Goal: Information Seeking & Learning: Learn about a topic

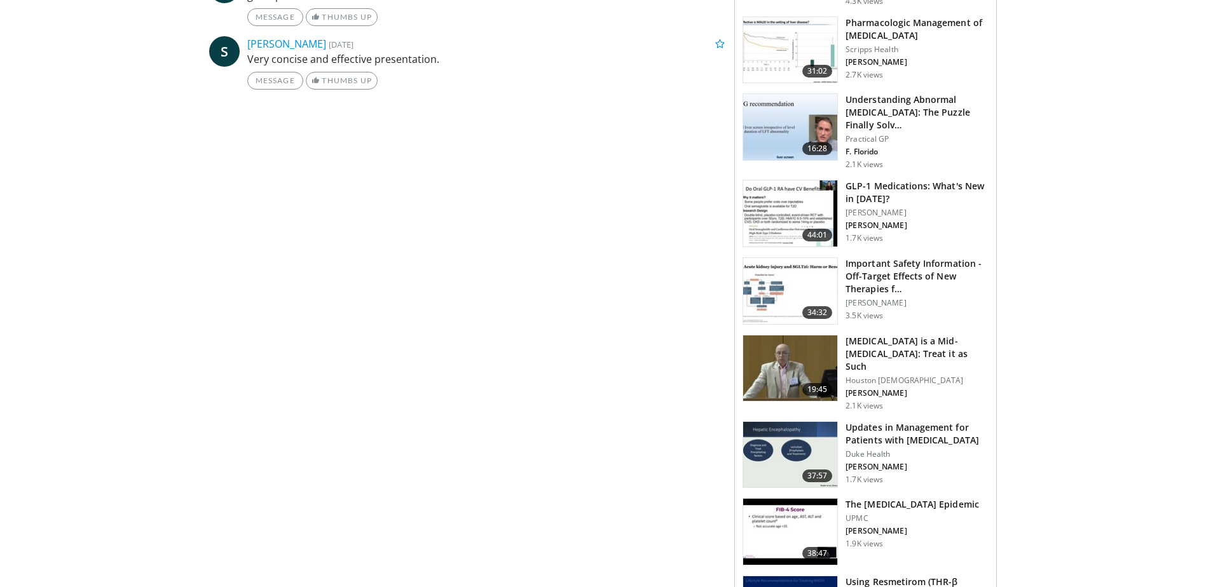
scroll to position [636, 0]
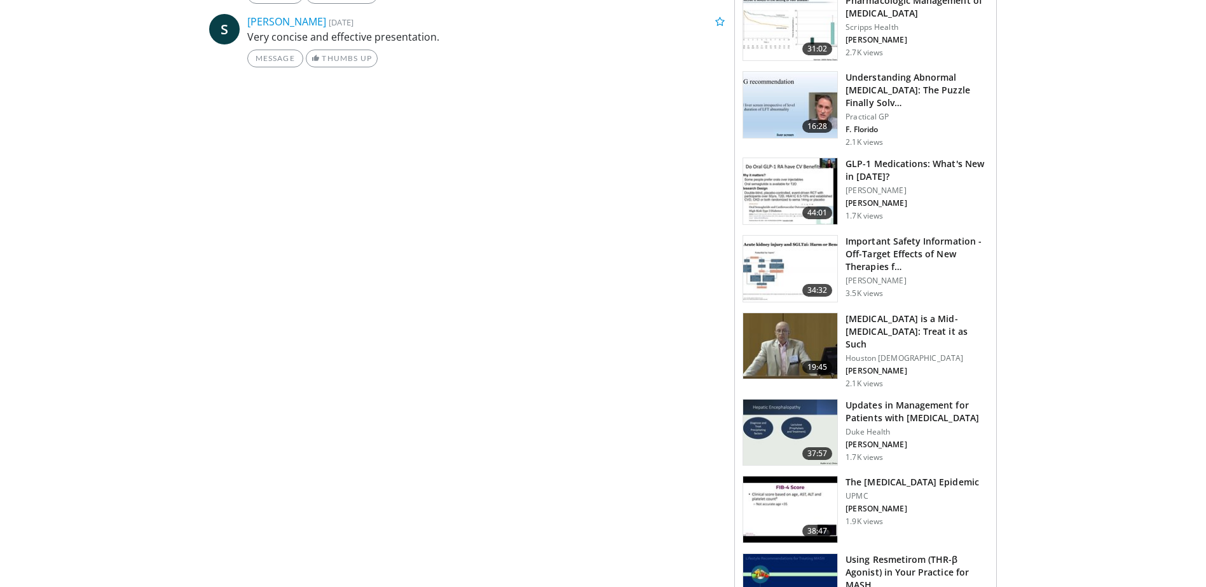
click at [927, 399] on h3 "Updates in Management for Patients with [MEDICAL_DATA]" at bounding box center [916, 411] width 143 height 25
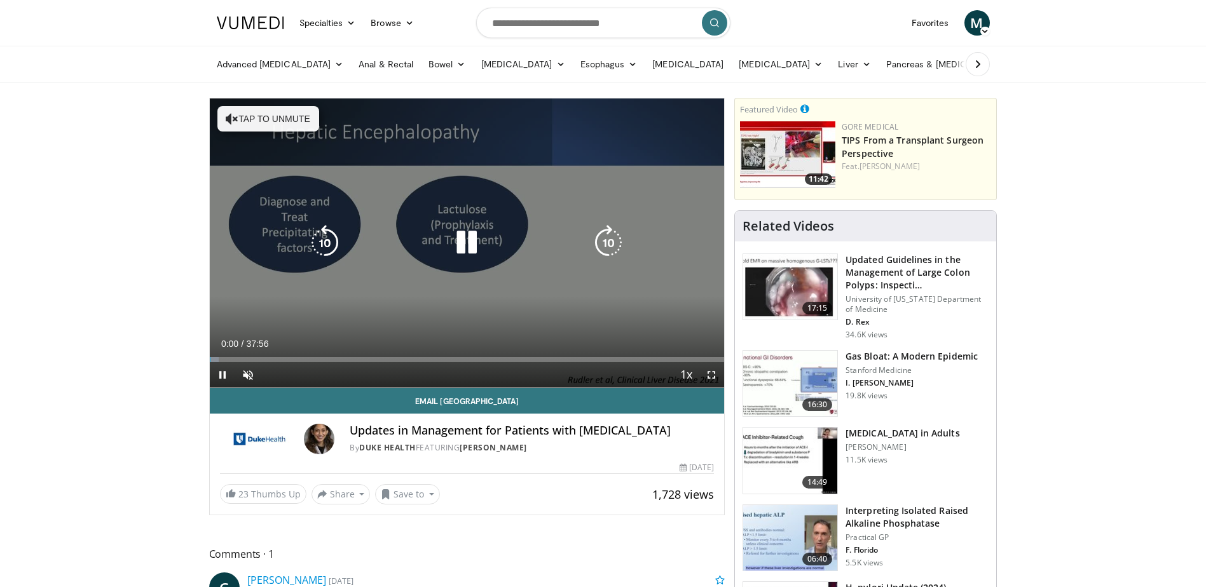
drag, startPoint x: 291, startPoint y: 116, endPoint x: 471, endPoint y: 171, distance: 188.2
click at [291, 116] on button "Tap to unmute" at bounding box center [268, 118] width 102 height 25
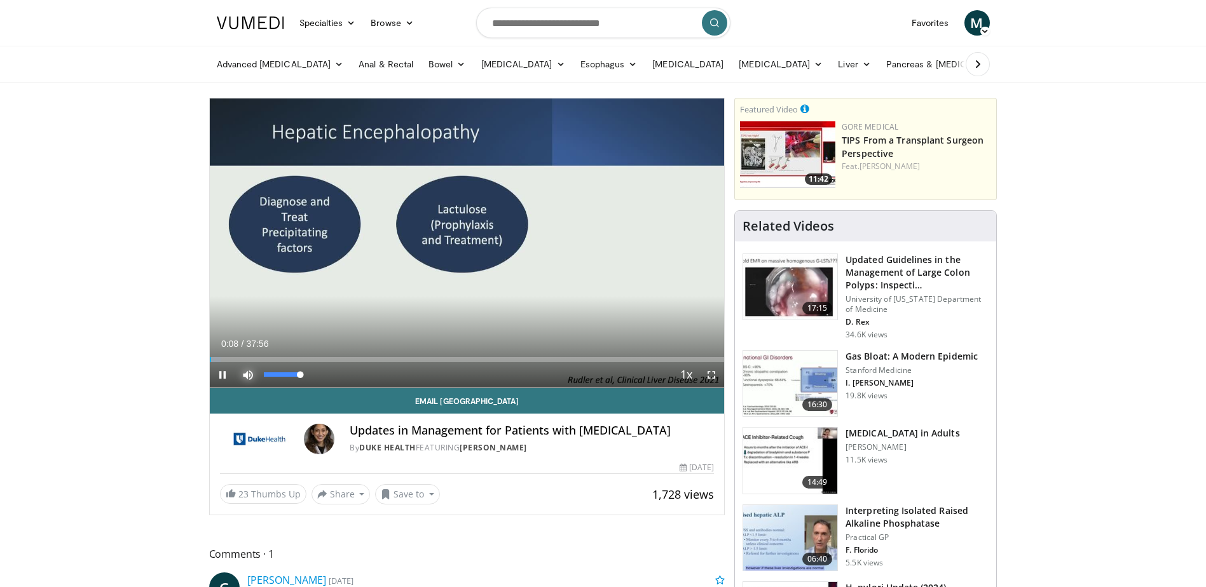
click at [249, 371] on span "Video Player" at bounding box center [247, 374] width 25 height 25
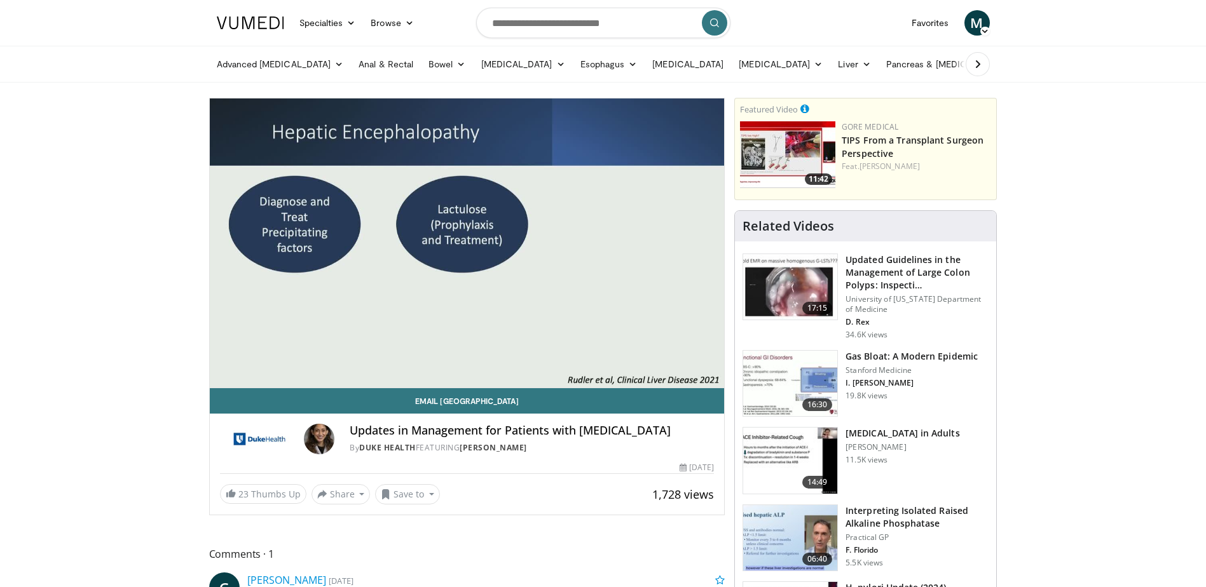
click at [249, 371] on div "10 seconds Tap to unmute" at bounding box center [467, 243] width 515 height 289
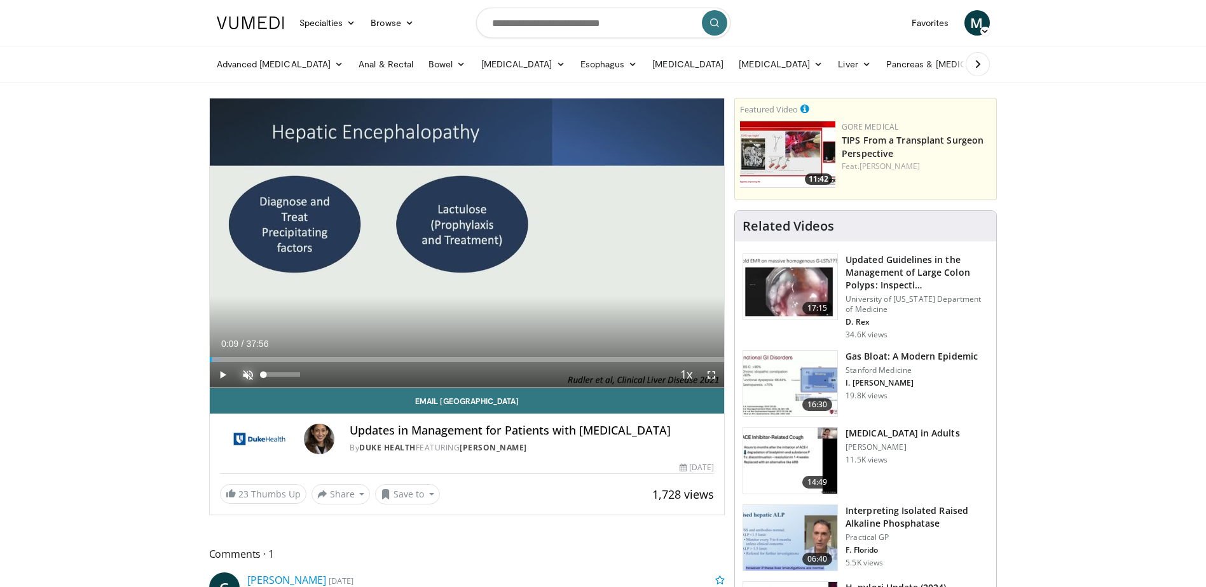
click at [249, 374] on span "Video Player" at bounding box center [247, 374] width 25 height 25
click at [218, 374] on span "Video Player" at bounding box center [222, 374] width 25 height 25
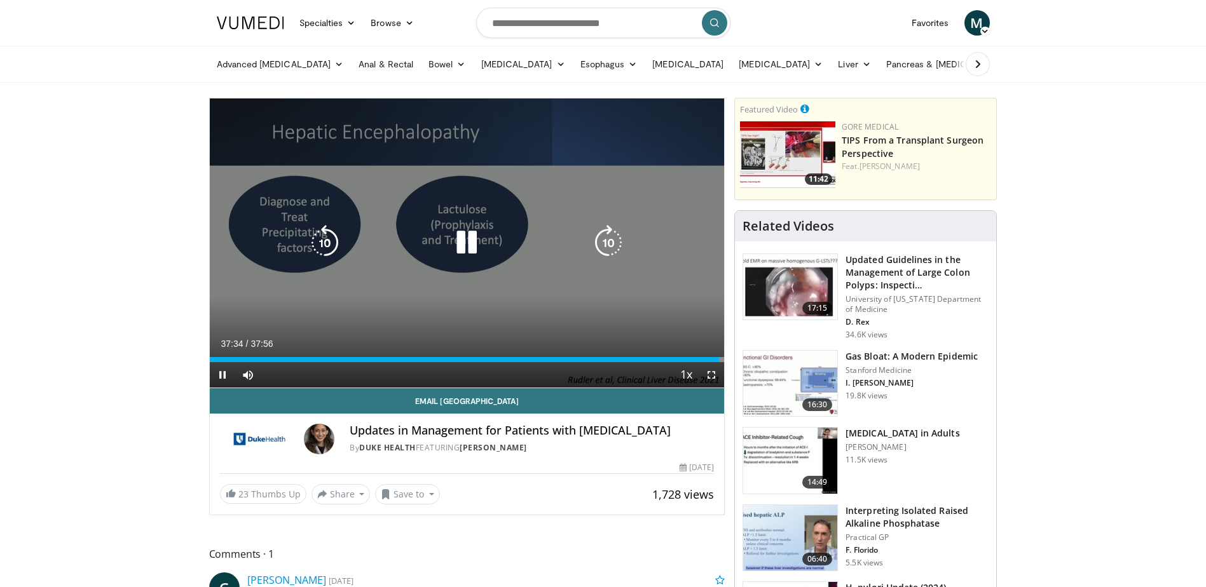
click at [218, 170] on div "10 seconds Tap to unmute" at bounding box center [467, 243] width 515 height 289
click at [333, 234] on icon "Video Player" at bounding box center [325, 243] width 36 height 36
click at [320, 241] on icon "Video Player" at bounding box center [325, 243] width 36 height 36
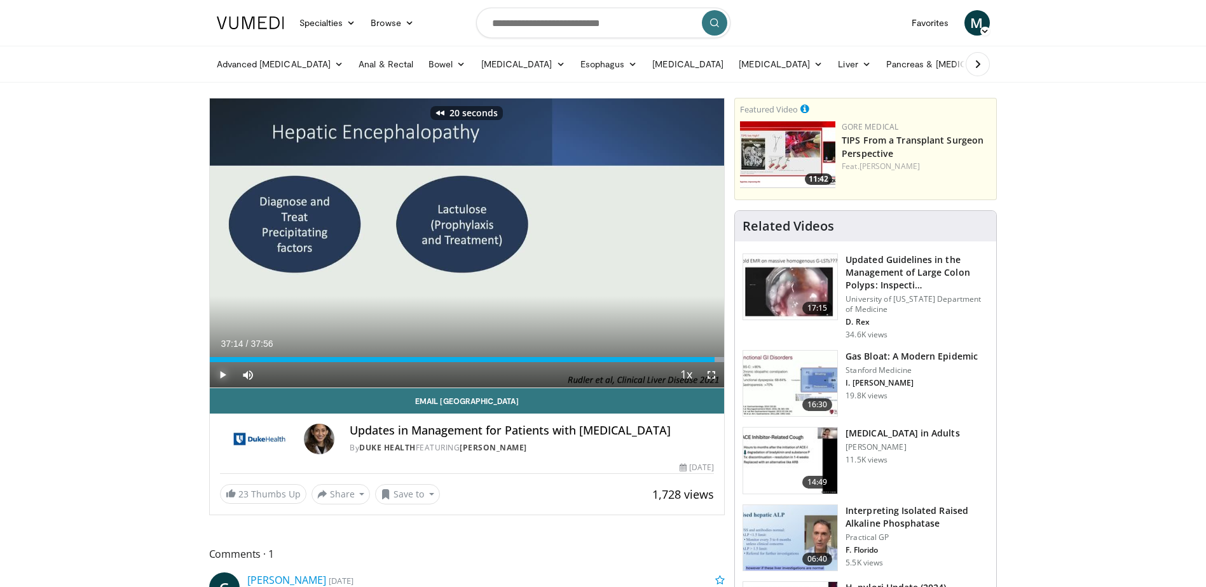
click at [219, 374] on span "Video Player" at bounding box center [222, 374] width 25 height 25
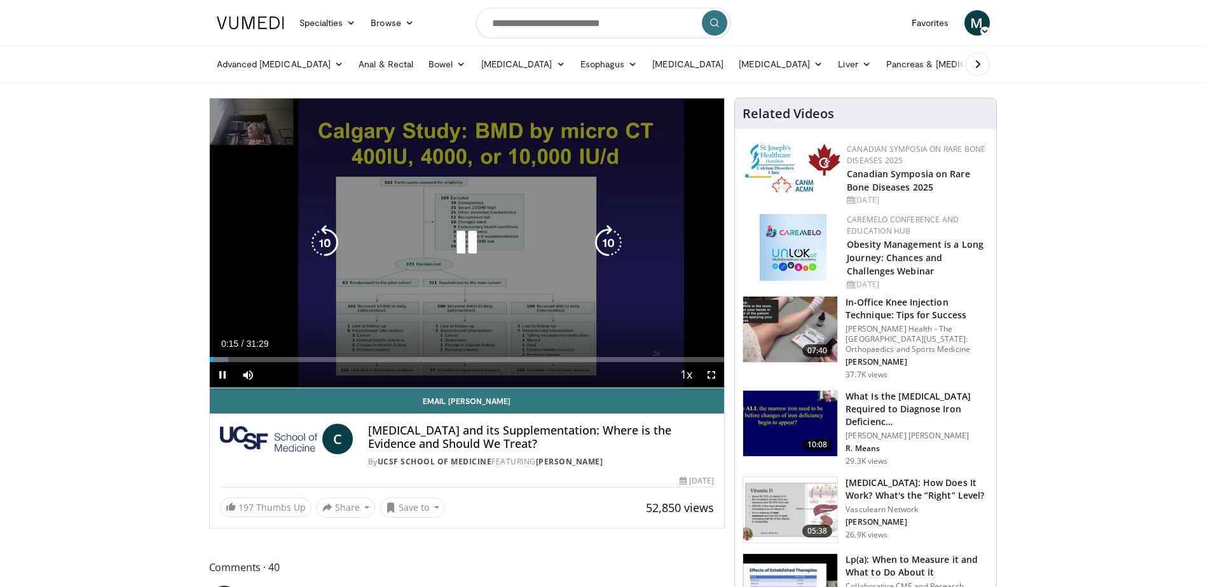
click at [477, 245] on icon "Video Player" at bounding box center [467, 243] width 36 height 36
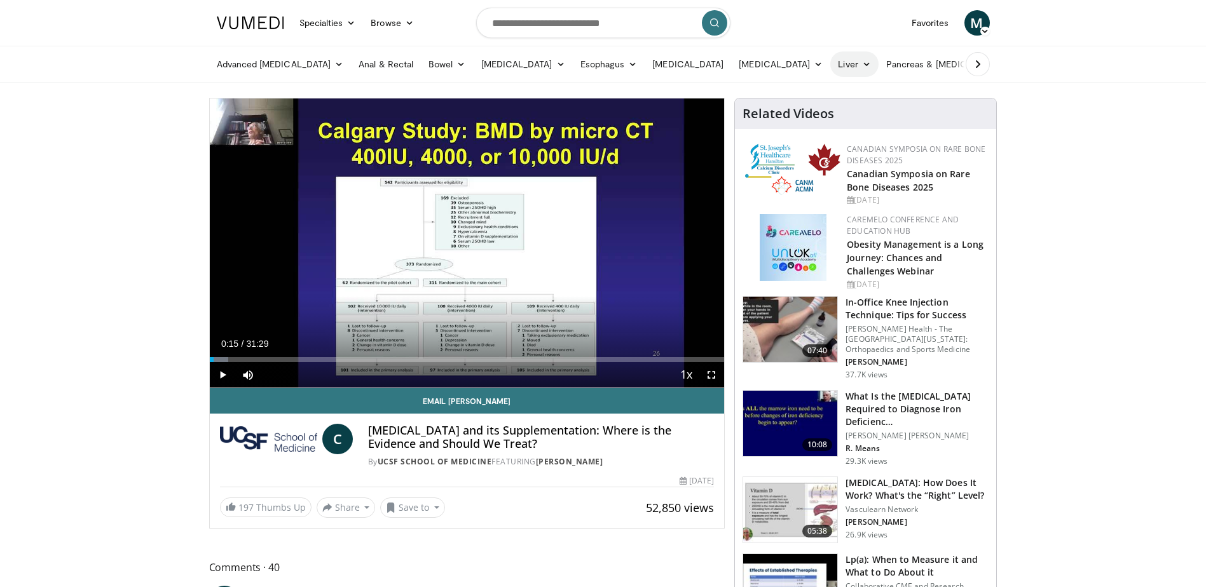
click at [830, 62] on link "Liver" at bounding box center [854, 63] width 48 height 25
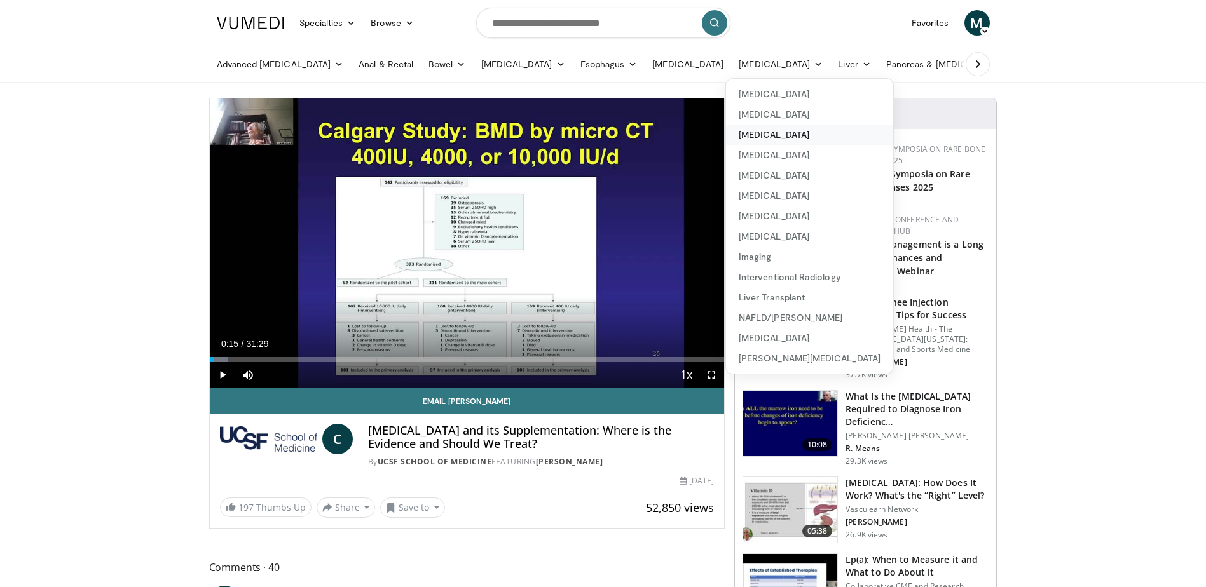
click at [748, 130] on link "[MEDICAL_DATA]" at bounding box center [809, 135] width 167 height 20
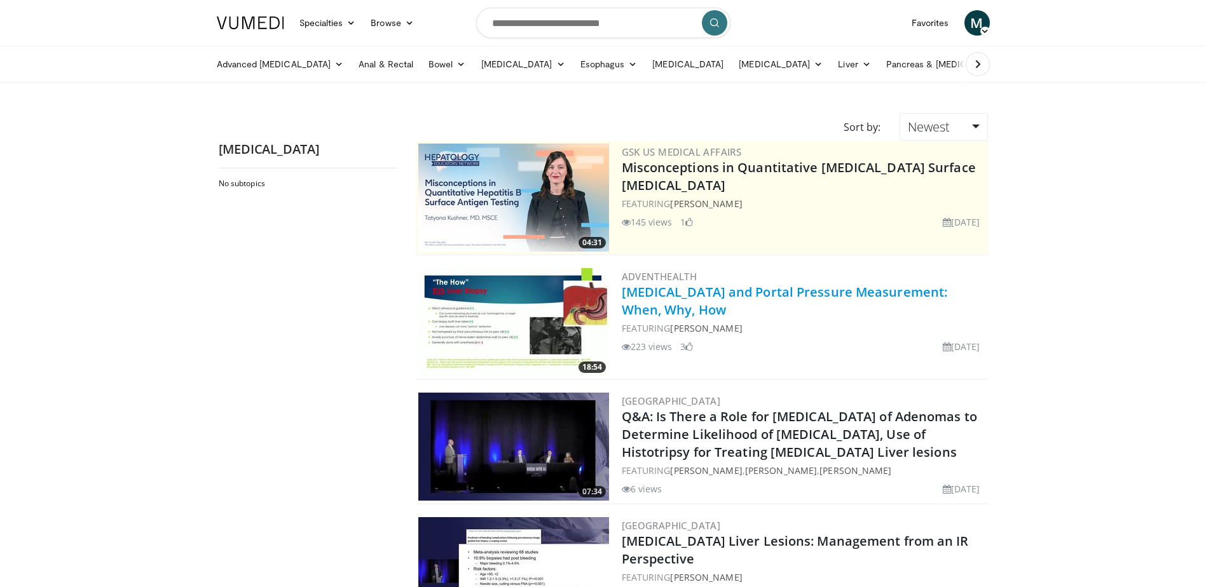
click at [718, 292] on link "[MEDICAL_DATA] and Portal Pressure Measurement: When, Why, How" at bounding box center [785, 301] width 326 height 35
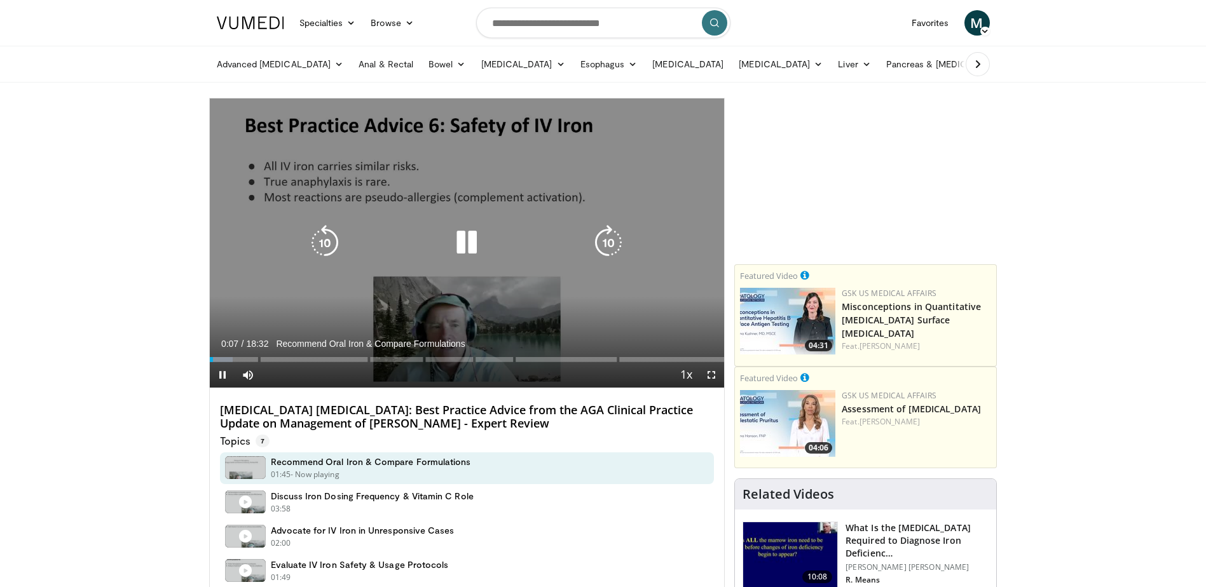
click at [638, 316] on div "10 seconds Tap to unmute" at bounding box center [467, 243] width 515 height 289
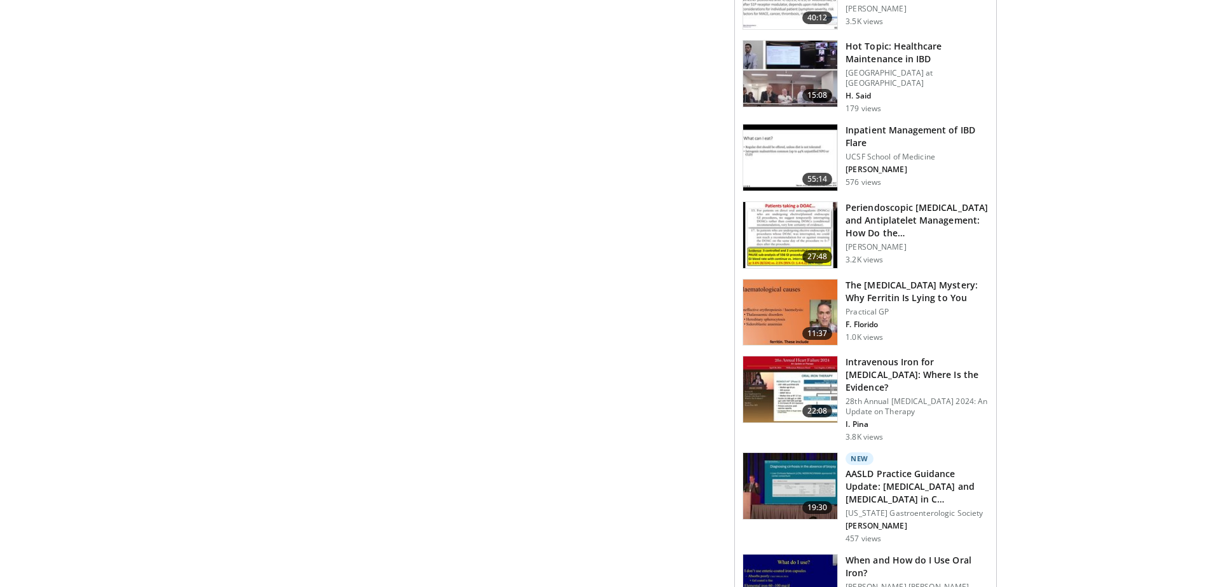
scroll to position [1399, 0]
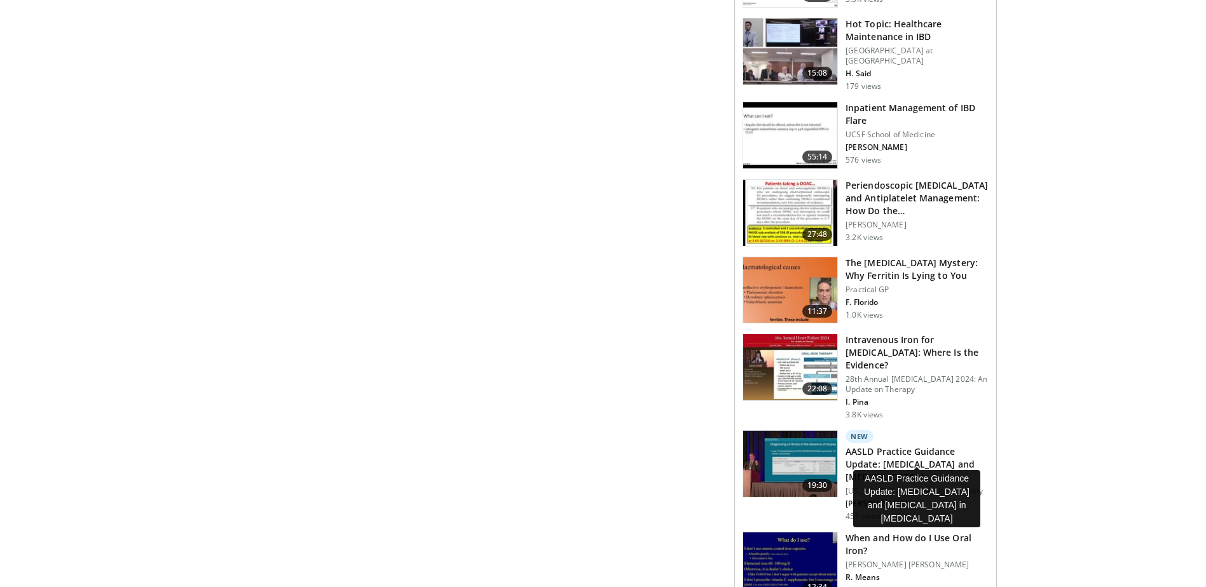
click at [925, 447] on h3 "AASLD Practice Guidance Update: Portal Hypertension and Varices in C…" at bounding box center [916, 465] width 143 height 38
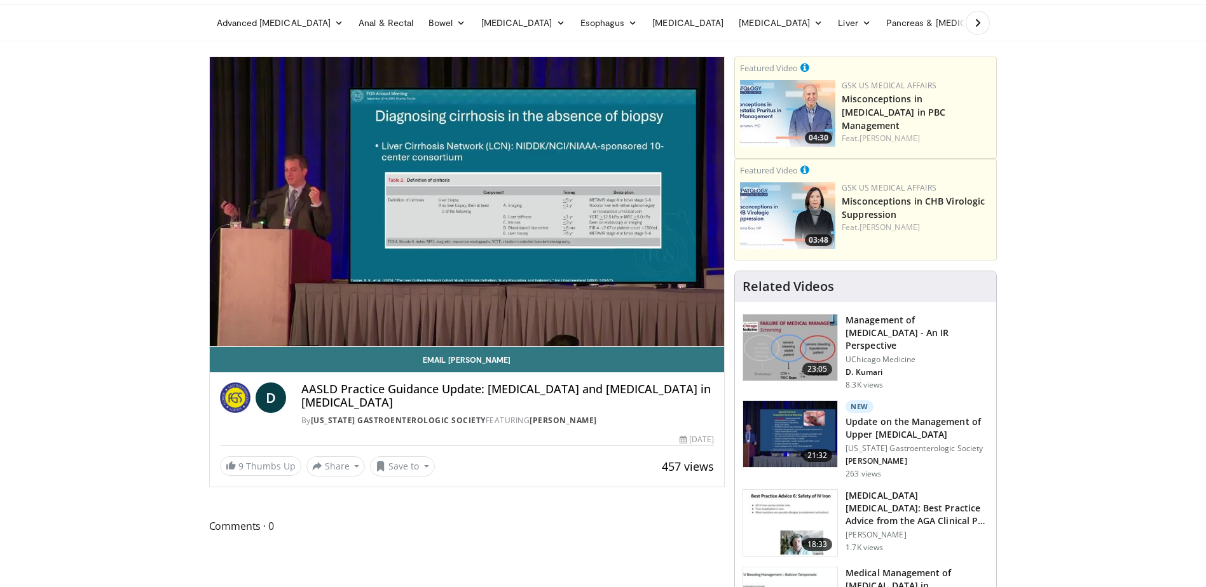
scroll to position [64, 0]
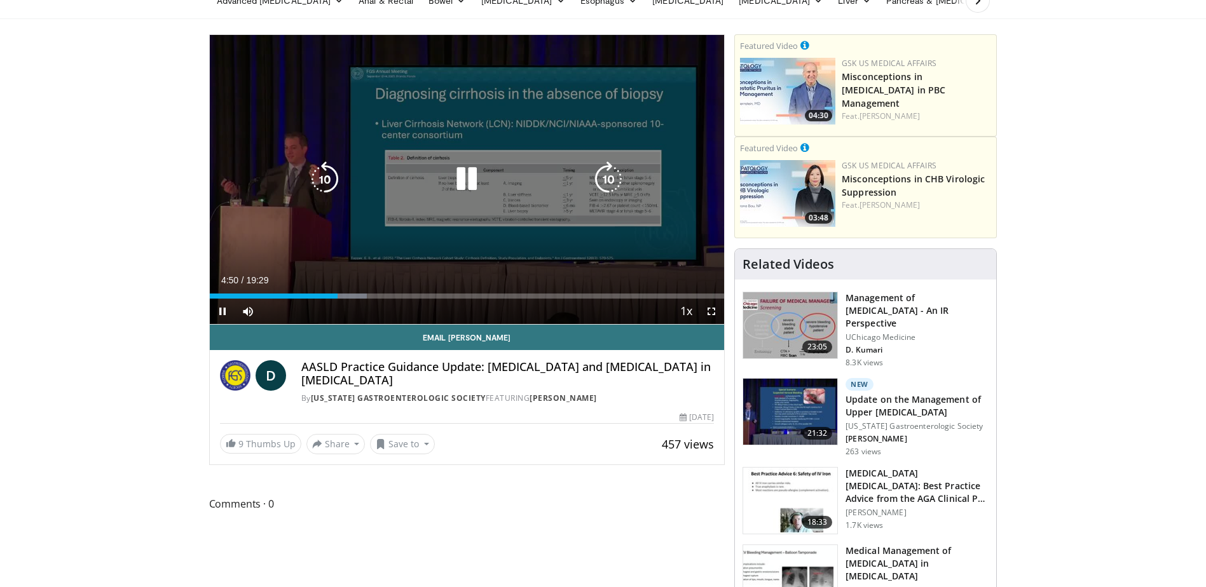
click at [330, 180] on icon "Video Player" at bounding box center [325, 179] width 36 height 36
click at [333, 180] on icon "Video Player" at bounding box center [325, 179] width 36 height 36
click at [329, 177] on icon "Video Player" at bounding box center [325, 179] width 36 height 36
click at [330, 179] on icon "Video Player" at bounding box center [325, 179] width 36 height 36
click at [480, 184] on icon "Video Player" at bounding box center [467, 179] width 36 height 36
